Goal: Task Accomplishment & Management: Use online tool/utility

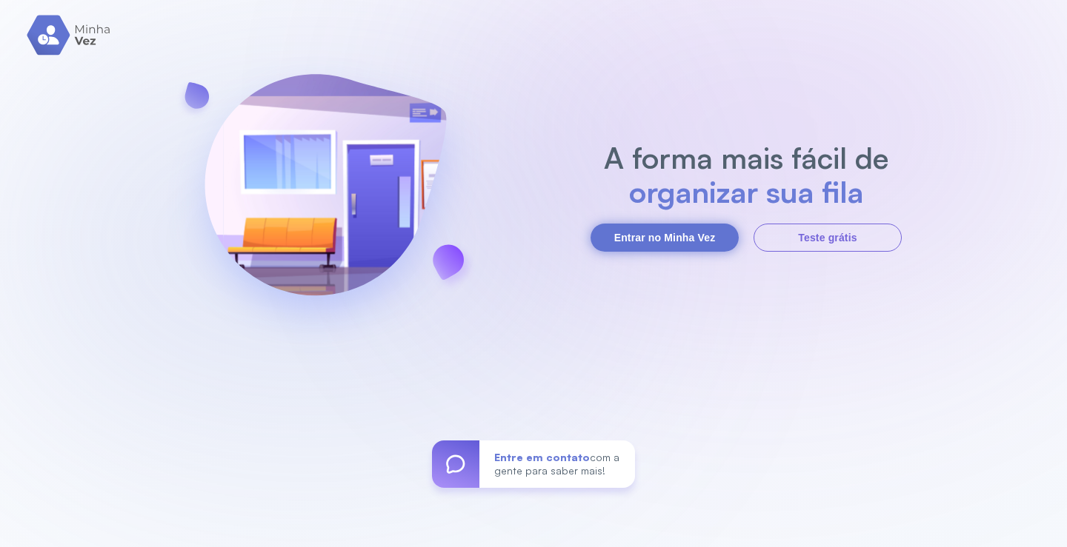
click at [719, 233] on button "Entrar no Minha Vez" at bounding box center [664, 238] width 148 height 28
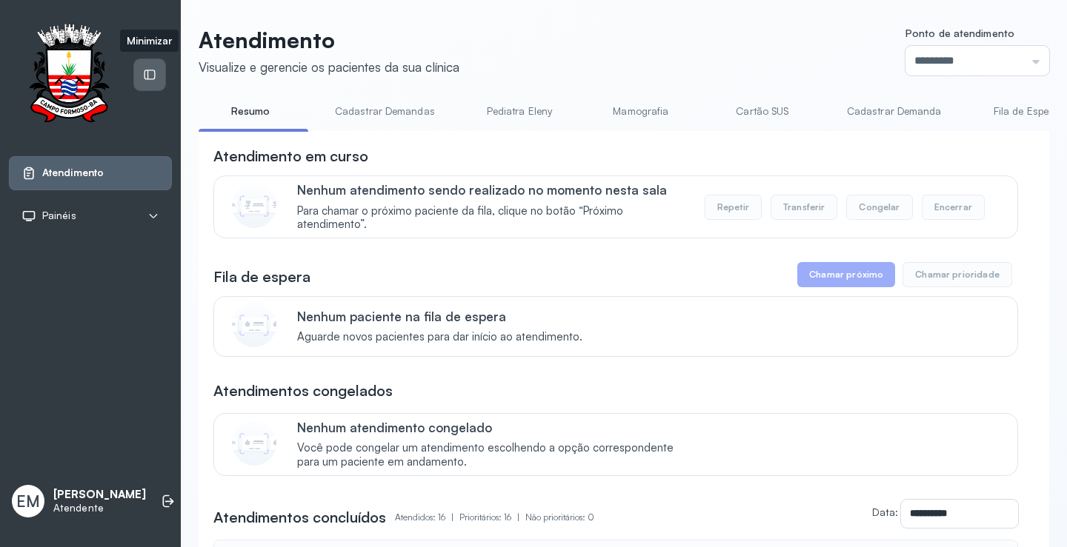
click at [154, 72] on icon at bounding box center [149, 75] width 11 height 10
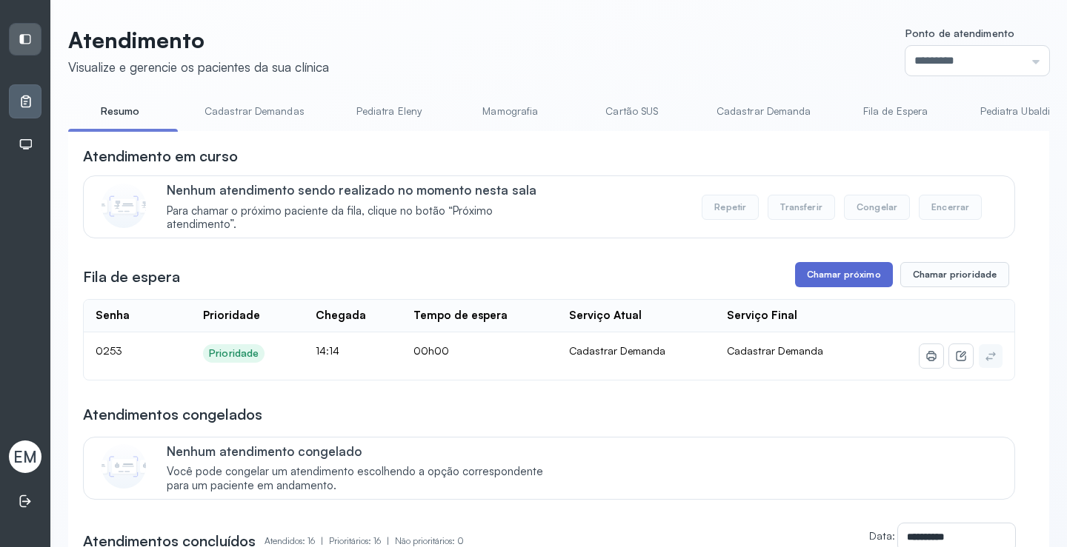
click at [833, 279] on button "Chamar próximo" at bounding box center [844, 274] width 98 height 25
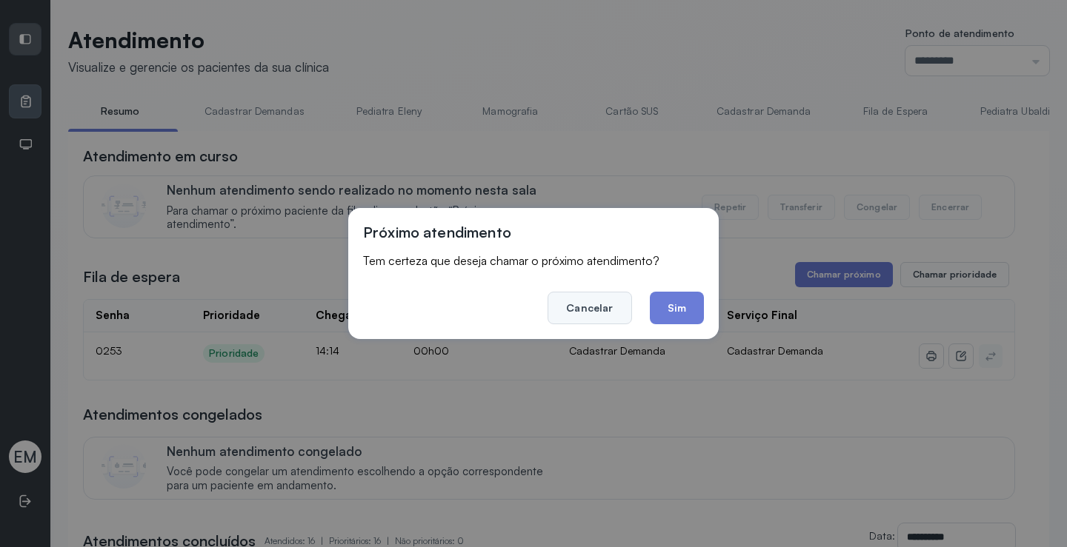
drag, startPoint x: 607, startPoint y: 301, endPoint x: 621, endPoint y: 290, distance: 17.9
click at [607, 300] on button "Cancelar" at bounding box center [589, 308] width 84 height 33
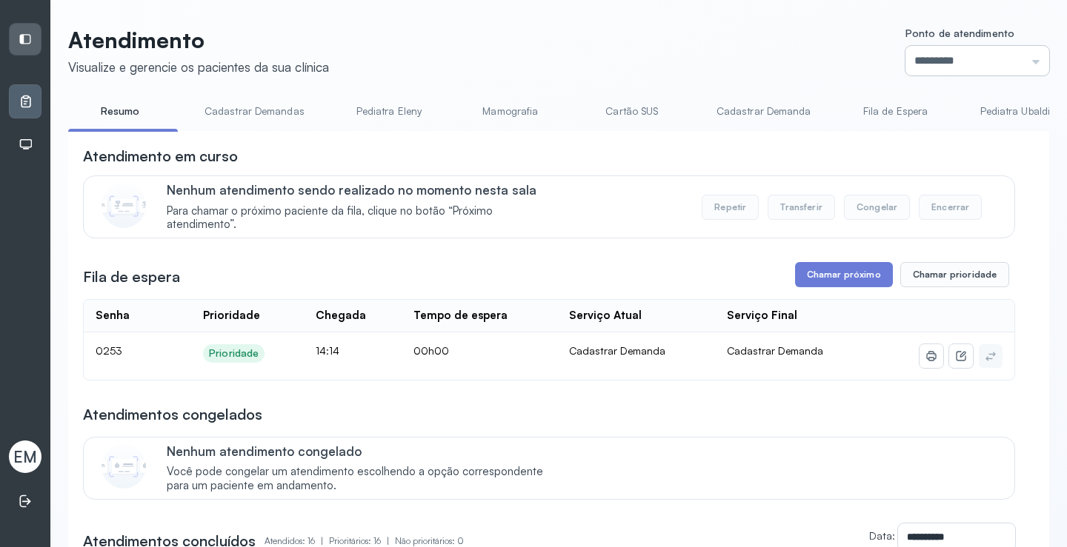
click at [933, 60] on input "*********" at bounding box center [977, 61] width 144 height 30
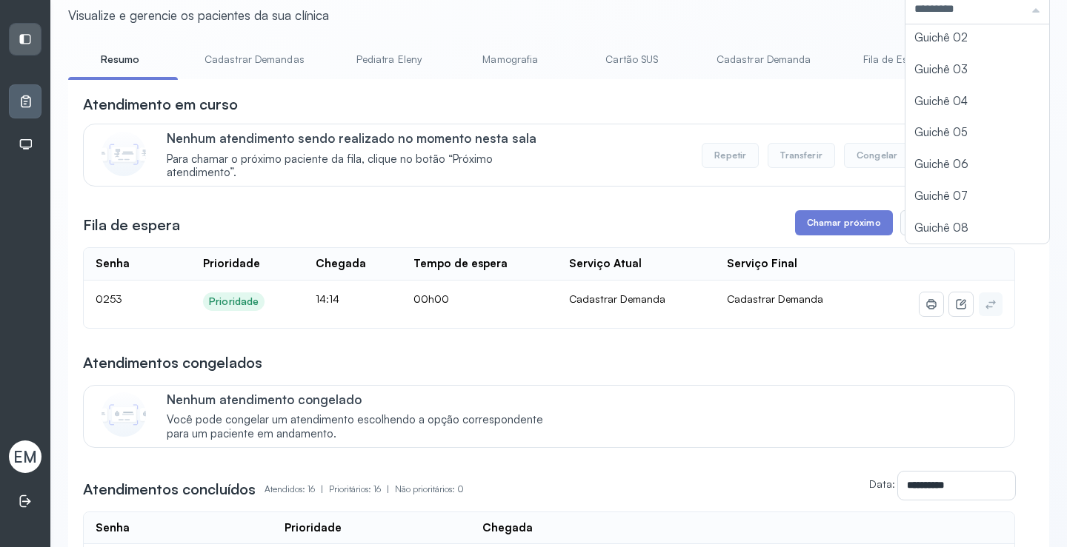
scroll to position [74, 0]
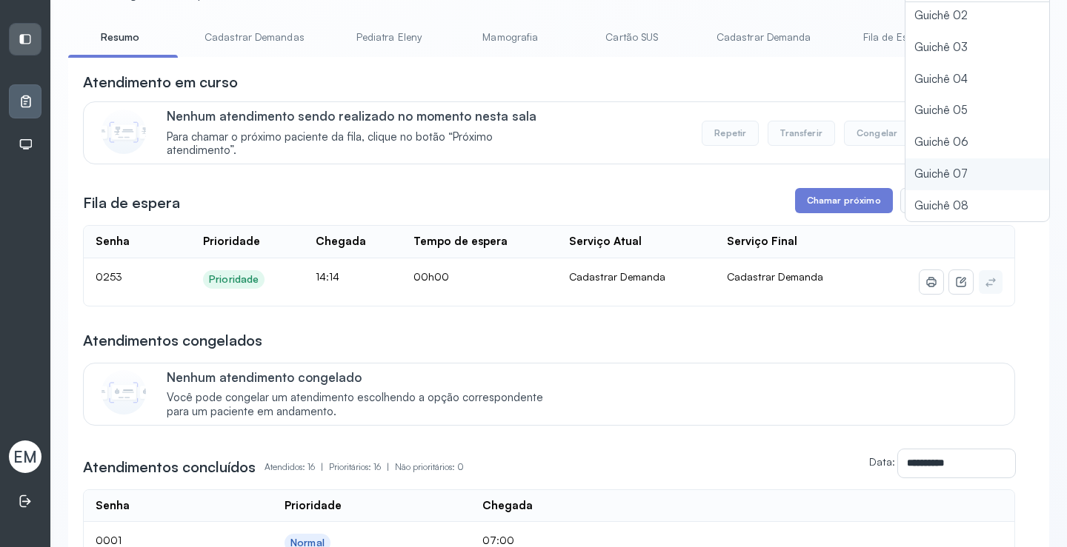
type input "*********"
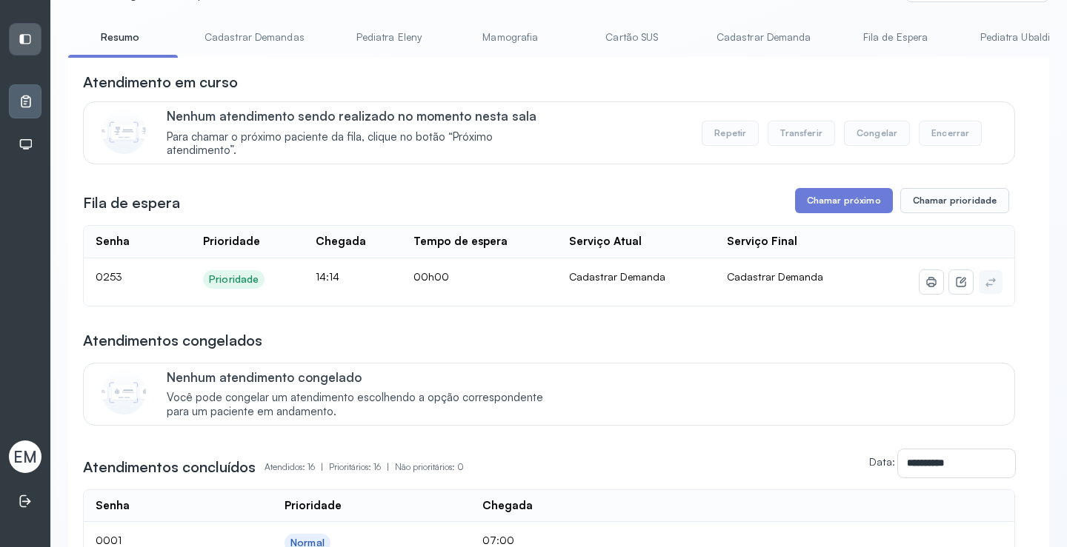
scroll to position [0, 0]
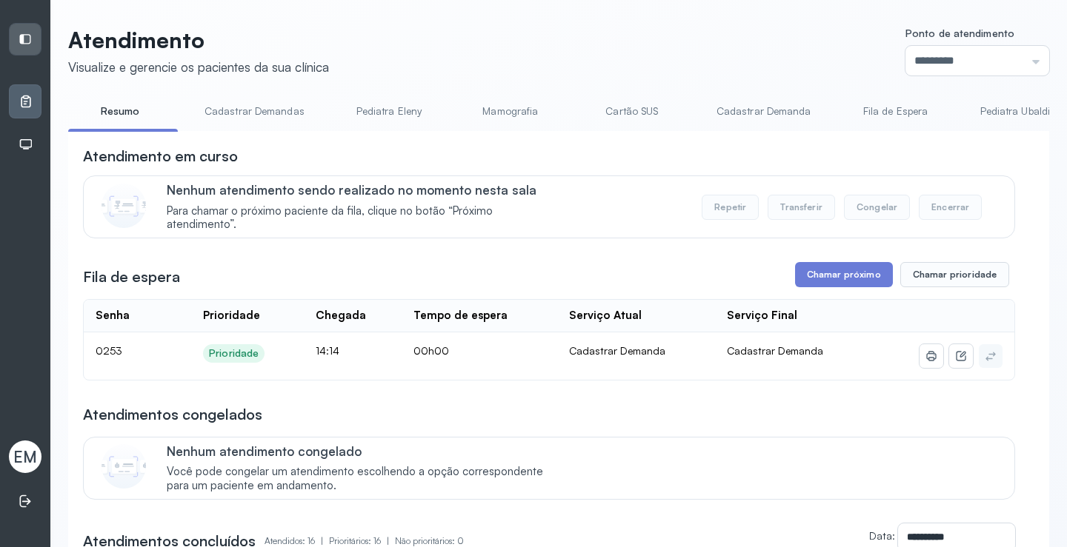
click at [819, 273] on button "Chamar próximo" at bounding box center [844, 274] width 98 height 25
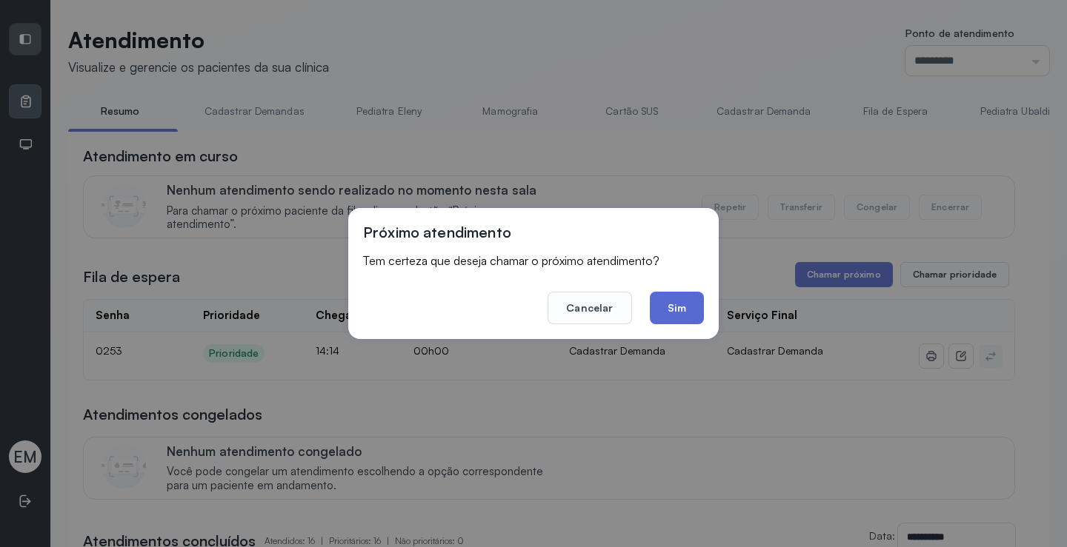
click at [690, 310] on button "Sim" at bounding box center [677, 308] width 54 height 33
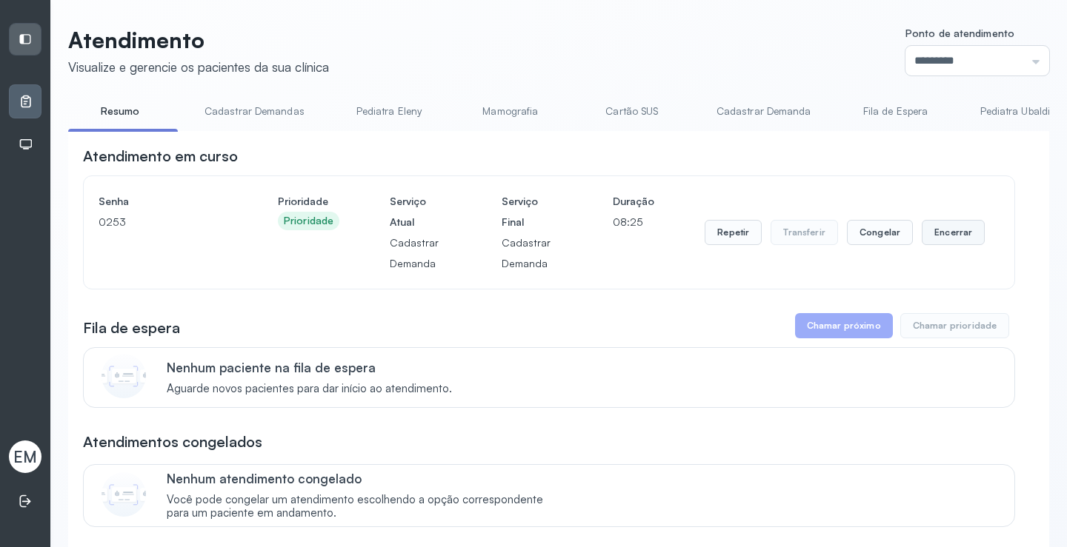
click at [950, 239] on button "Encerrar" at bounding box center [953, 232] width 63 height 25
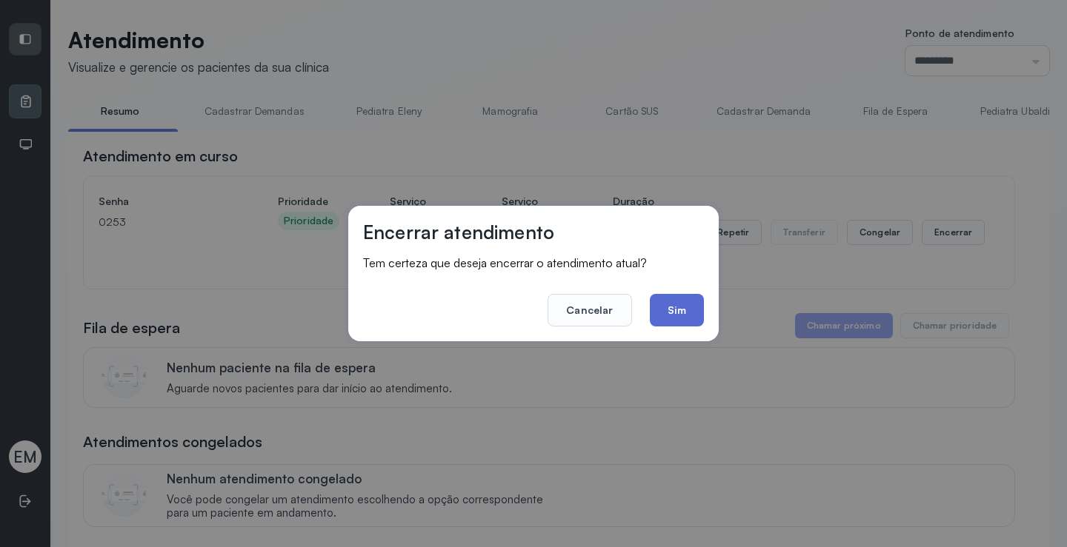
click at [676, 300] on button "Sim" at bounding box center [677, 310] width 54 height 33
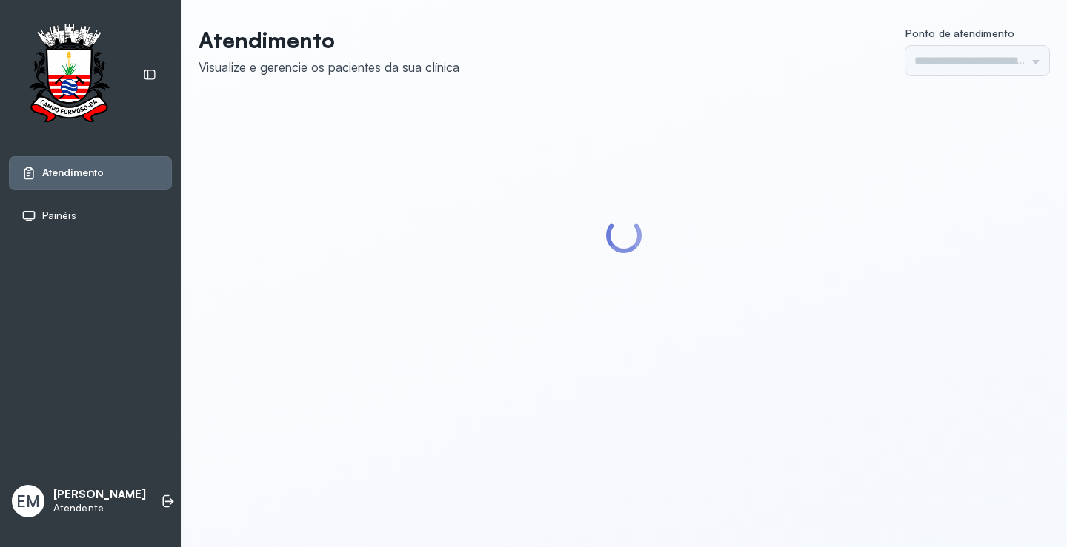
type input "*********"
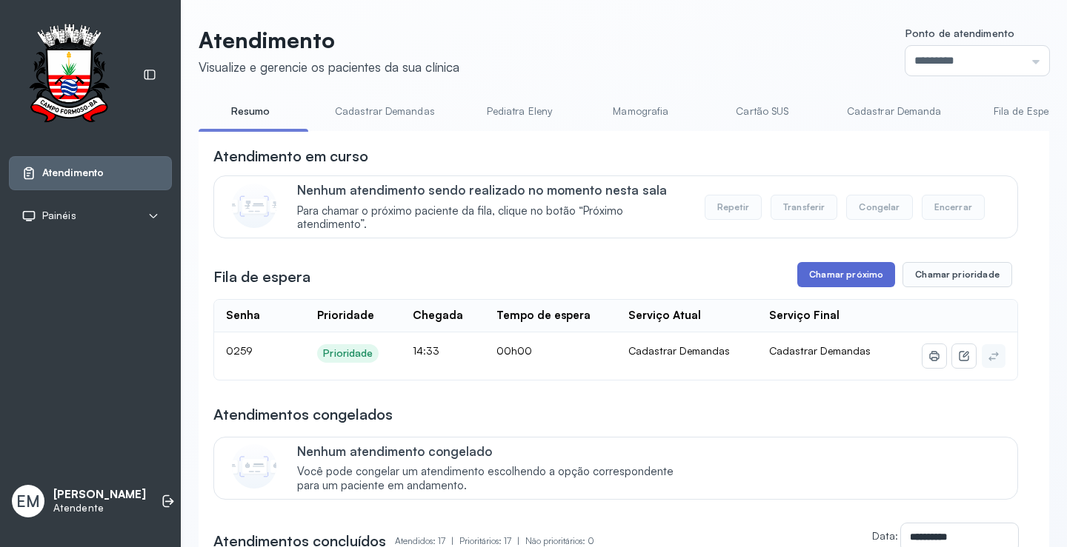
click at [870, 278] on button "Chamar próximo" at bounding box center [846, 274] width 98 height 25
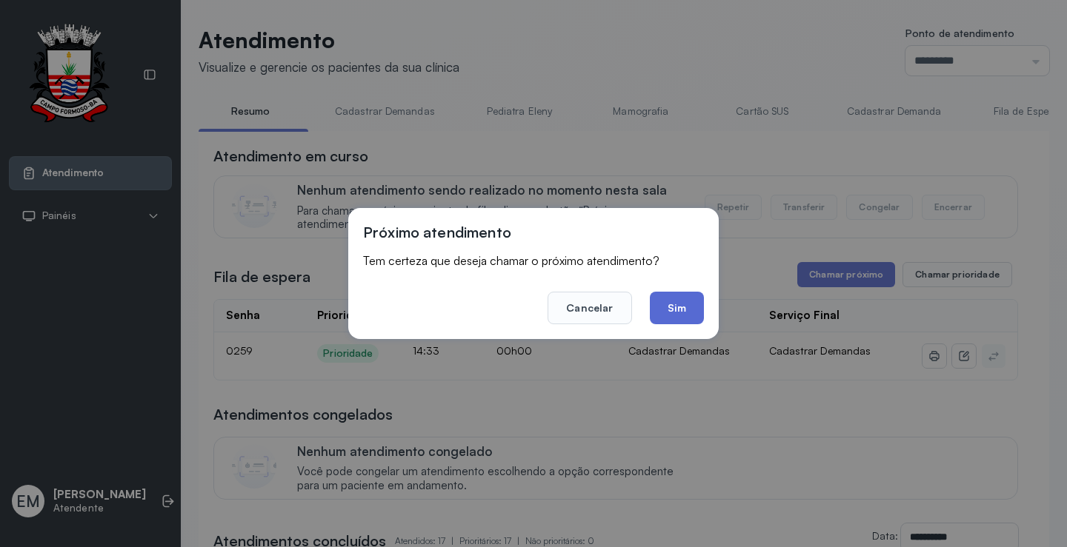
click at [678, 298] on button "Sim" at bounding box center [677, 308] width 54 height 33
